Goal: Feedback & Contribution: Contribute content

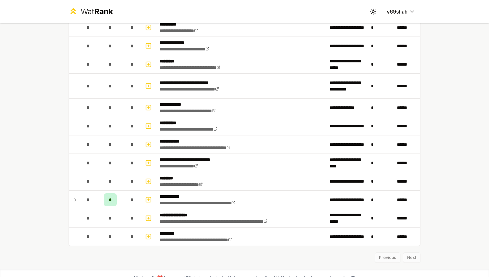
scroll to position [717, 0]
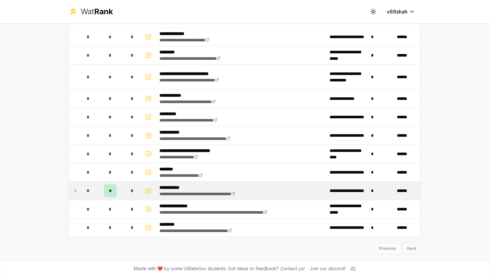
click at [113, 190] on div "*" at bounding box center [110, 191] width 13 height 13
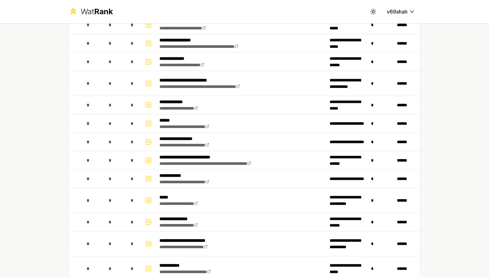
scroll to position [0, 0]
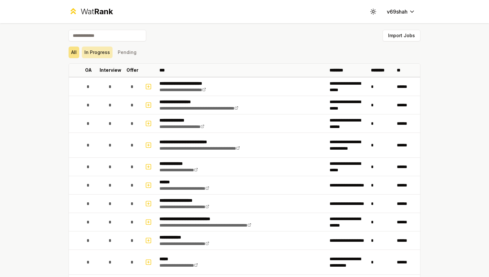
click at [109, 55] on button "In Progress" at bounding box center [97, 53] width 31 height 12
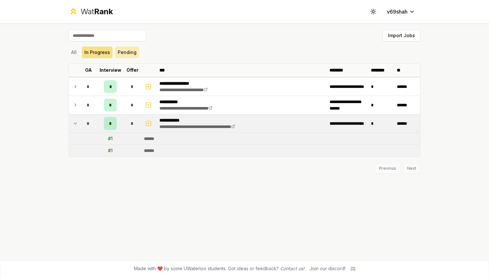
click at [129, 55] on button "Pending" at bounding box center [127, 53] width 24 height 12
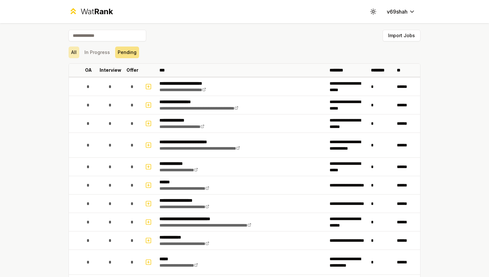
click at [72, 54] on button "All" at bounding box center [74, 53] width 11 height 12
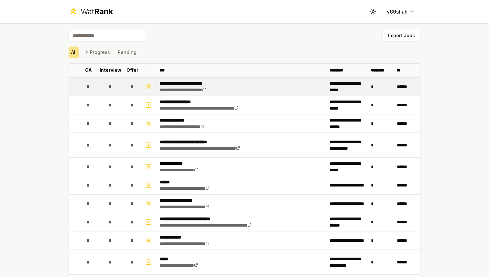
click at [148, 89] on rect "button" at bounding box center [148, 86] width 5 height 5
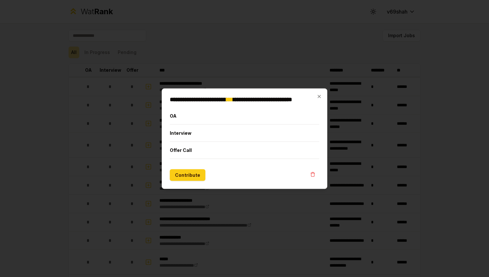
click at [293, 66] on div at bounding box center [244, 138] width 489 height 277
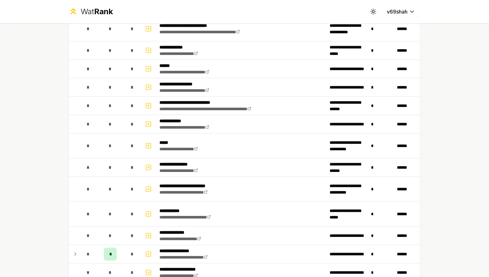
scroll to position [543, 0]
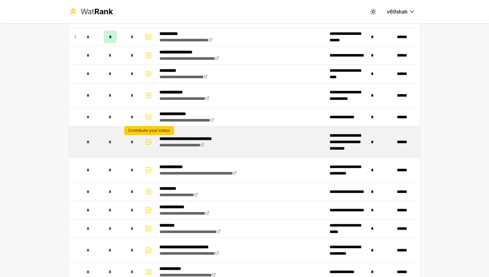
click at [149, 143] on icon "button" at bounding box center [148, 142] width 6 height 8
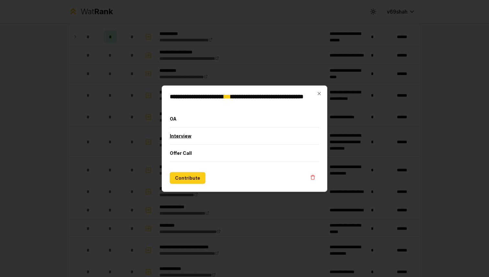
click at [185, 135] on button "Interview" at bounding box center [245, 136] width 150 height 17
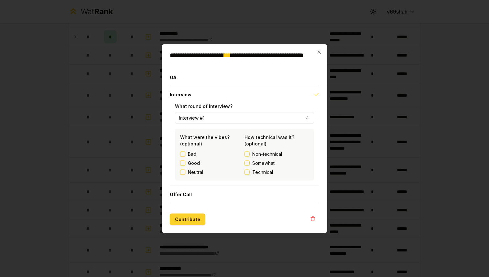
click at [190, 217] on button "Contribute" at bounding box center [188, 220] width 36 height 12
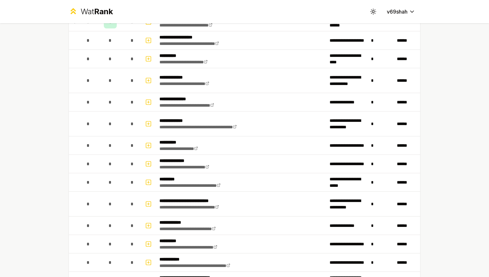
scroll to position [597, 0]
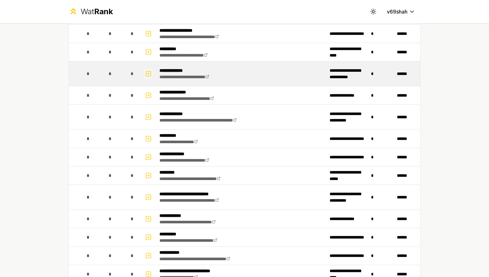
click at [150, 74] on icon "button" at bounding box center [148, 74] width 6 height 8
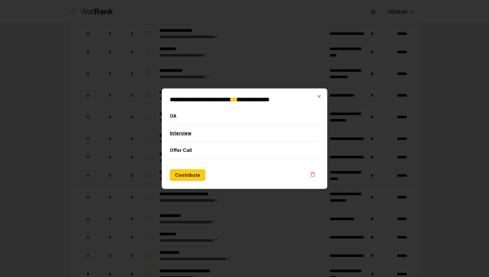
click at [178, 126] on button "Interview" at bounding box center [245, 133] width 150 height 17
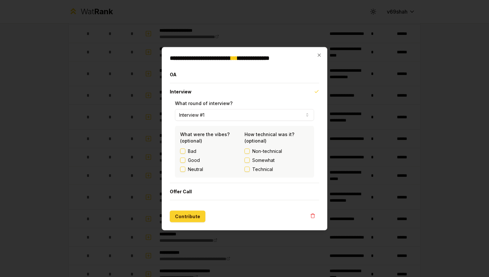
click at [188, 215] on button "Contribute" at bounding box center [188, 217] width 36 height 12
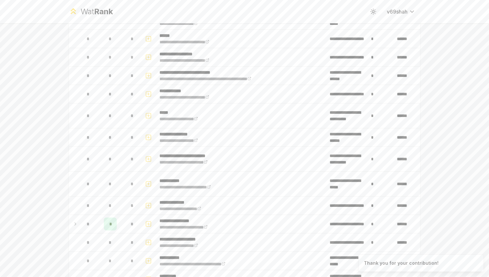
scroll to position [279, 0]
